Goal: Task Accomplishment & Management: Use online tool/utility

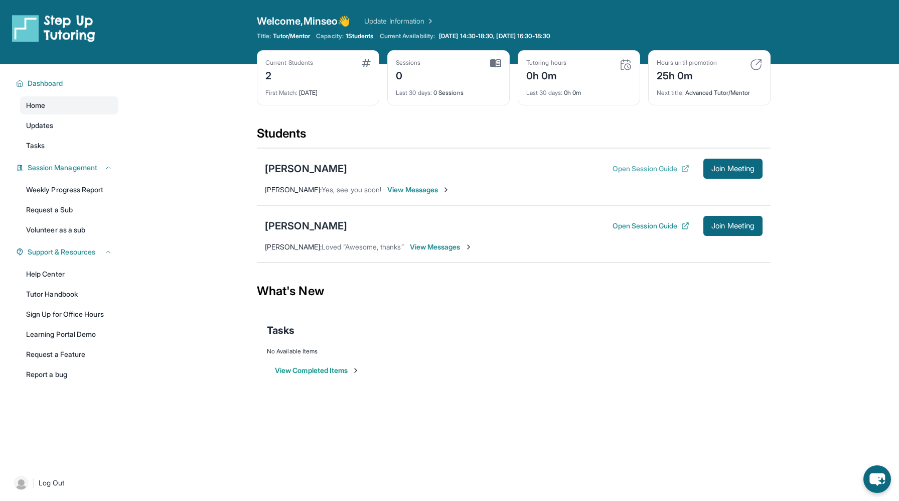
click at [639, 170] on button "Open Session Guide" at bounding box center [651, 169] width 77 height 10
click at [727, 166] on span "Join Meeting" at bounding box center [733, 169] width 43 height 6
click at [84, 193] on link "Weekly Progress Report" at bounding box center [69, 190] width 98 height 18
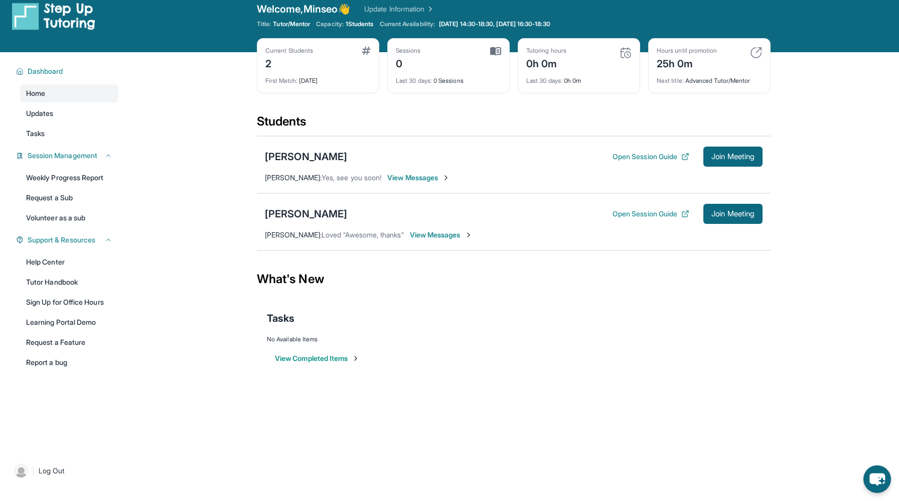
scroll to position [13, 0]
